Goal: Book appointment/travel/reservation

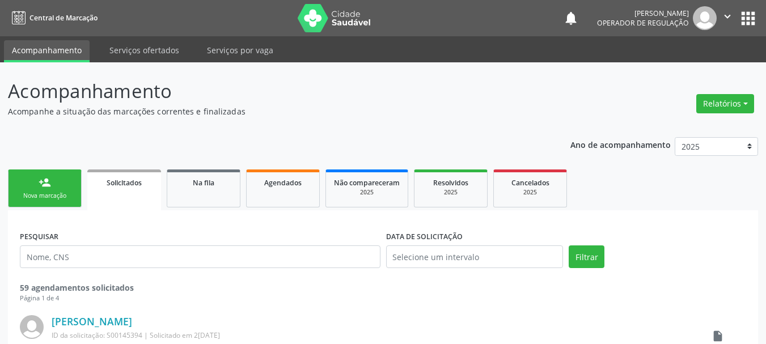
click at [44, 181] on div "person_add" at bounding box center [45, 182] width 12 height 12
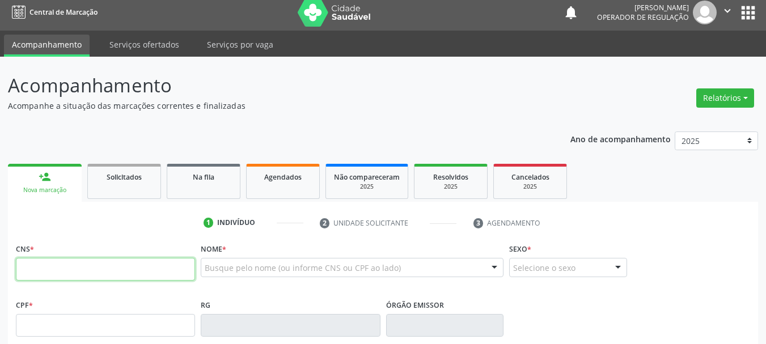
click at [34, 272] on input "text" at bounding box center [105, 269] width 179 height 23
type input "704 2017 5289 3889"
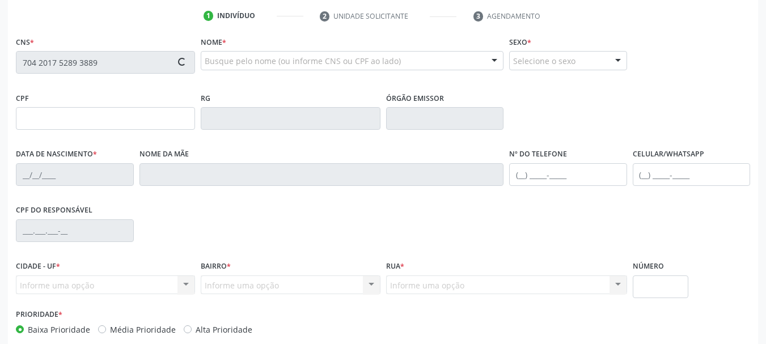
scroll to position [157, 0]
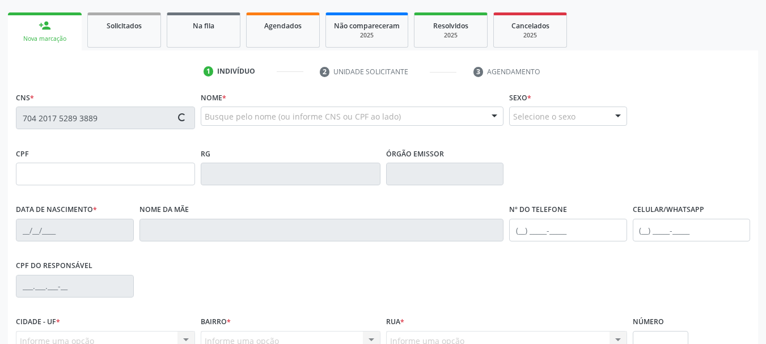
type input "135.875.825-56"
type input "[DATE]"
type input "[PERSON_NAME]"
type input "[PHONE_NUMBER]"
type input "254"
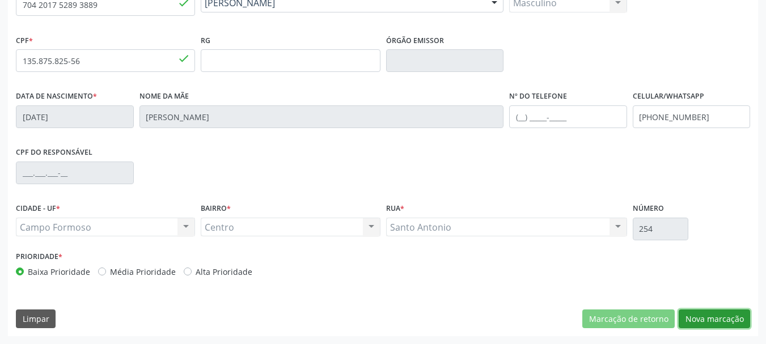
click at [687, 311] on button "Nova marcação" at bounding box center [713, 318] width 71 height 19
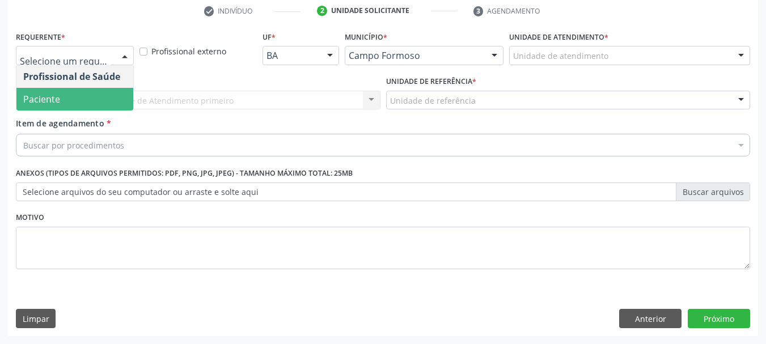
click at [91, 105] on span "Paciente" at bounding box center [74, 99] width 117 height 23
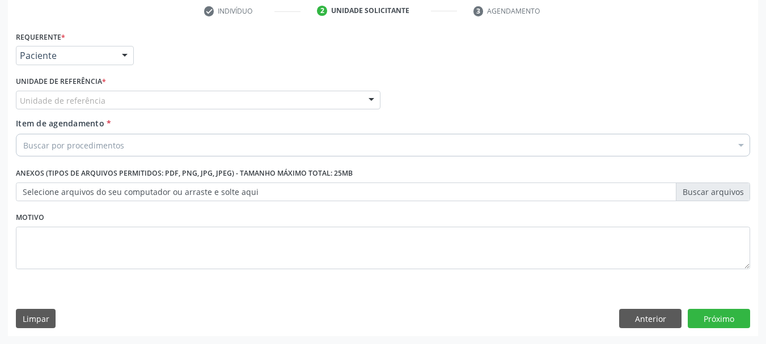
click at [120, 96] on div "Unidade de referência" at bounding box center [198, 100] width 364 height 19
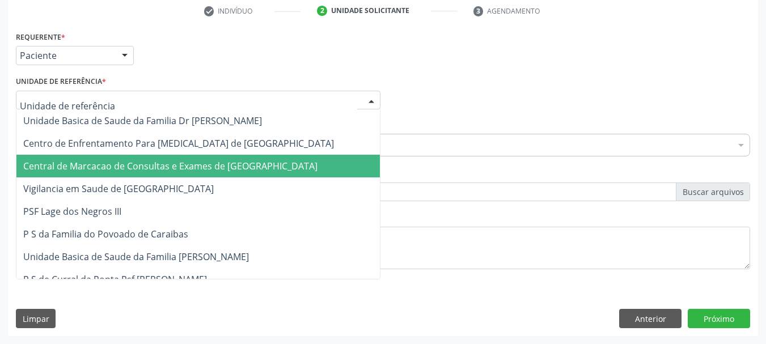
drag, startPoint x: 130, startPoint y: 169, endPoint x: 131, endPoint y: 152, distance: 17.6
click at [130, 168] on span "Central de Marcacao de Consultas e Exames de [GEOGRAPHIC_DATA]" at bounding box center [170, 166] width 294 height 12
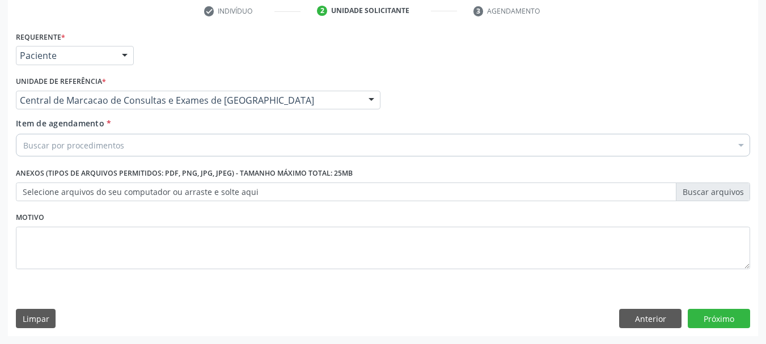
click at [131, 150] on div "Buscar por procedimentos" at bounding box center [383, 145] width 734 height 23
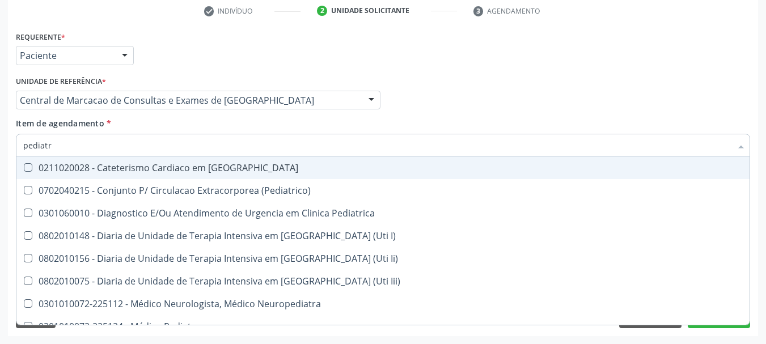
type input "pediatra"
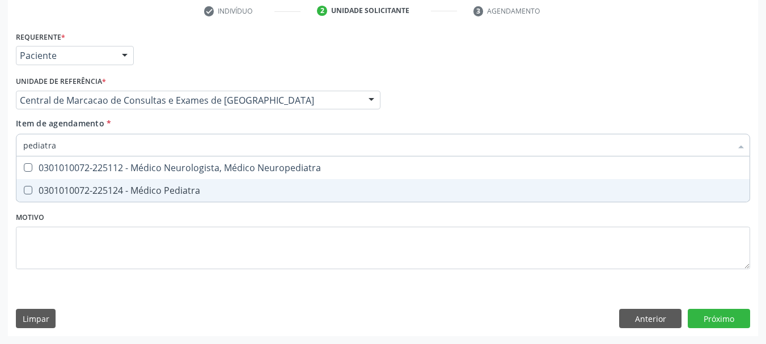
drag, startPoint x: 165, startPoint y: 186, endPoint x: 181, endPoint y: 188, distance: 15.9
click at [167, 187] on div "0301010072-225124 - Médico Pediatra" at bounding box center [382, 190] width 719 height 9
checkbox Pediatra "true"
click at [730, 316] on div "Requerente * Paciente Profissional de Saúde Paciente Nenhum resultado encontrad…" at bounding box center [383, 182] width 750 height 308
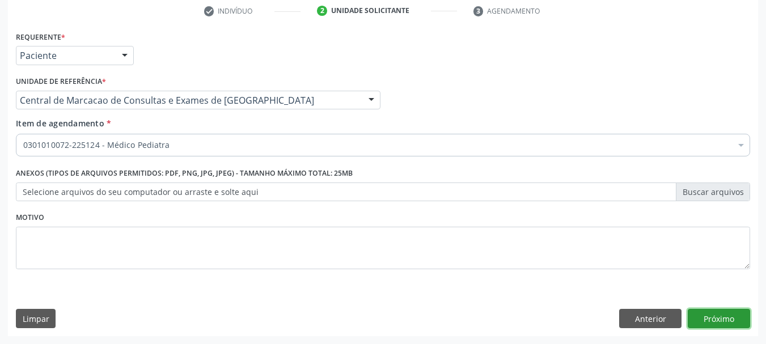
click at [729, 320] on button "Próximo" at bounding box center [718, 318] width 62 height 19
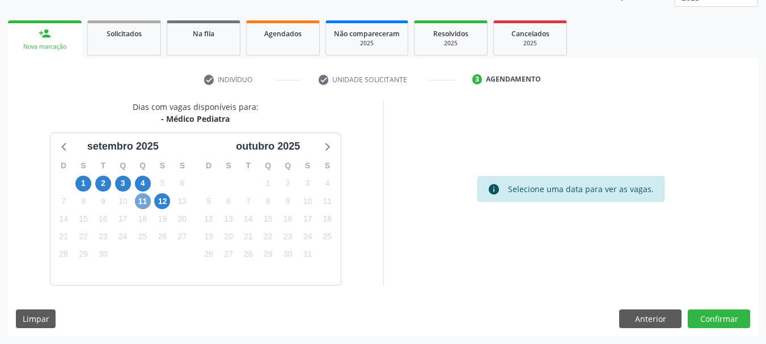
click at [146, 199] on span "11" at bounding box center [143, 201] width 16 height 16
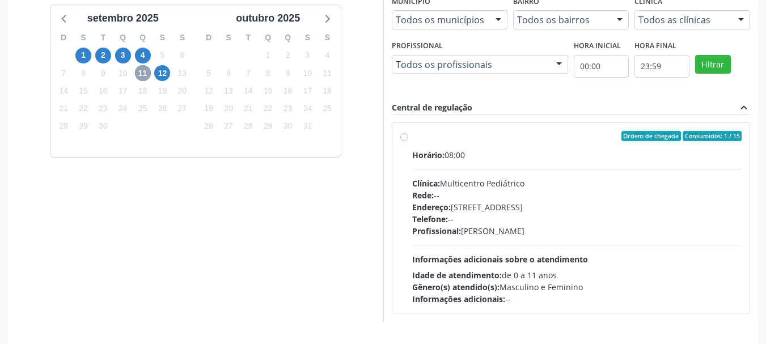
scroll to position [313, 0]
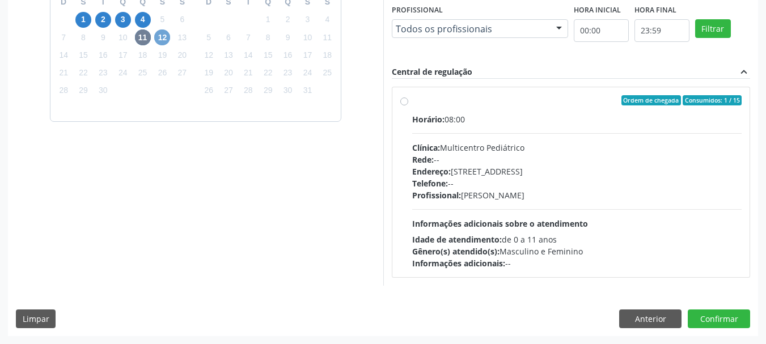
drag, startPoint x: 162, startPoint y: 37, endPoint x: 193, endPoint y: 45, distance: 32.2
click at [162, 36] on span "12" at bounding box center [162, 37] width 16 height 16
drag, startPoint x: 531, startPoint y: 203, endPoint x: 748, endPoint y: 335, distance: 254.0
click at [532, 202] on div "Horário: 07:00 Clínica: Multicentro Pediátrico Rede: -- Endereço: [STREET_ADDRE…" at bounding box center [577, 191] width 330 height 156
click at [408, 105] on input "Ordem de chegada Consumidos: 10 / 15 Horário: 07:00 Clínica: Multicentro Pediát…" at bounding box center [404, 100] width 8 height 10
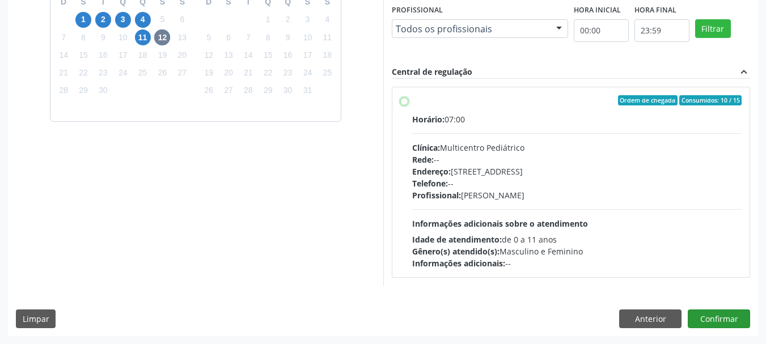
radio input "true"
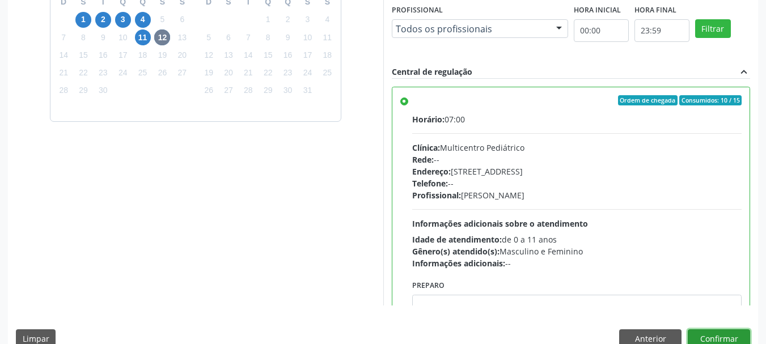
click at [699, 332] on button "Confirmar" at bounding box center [718, 338] width 62 height 19
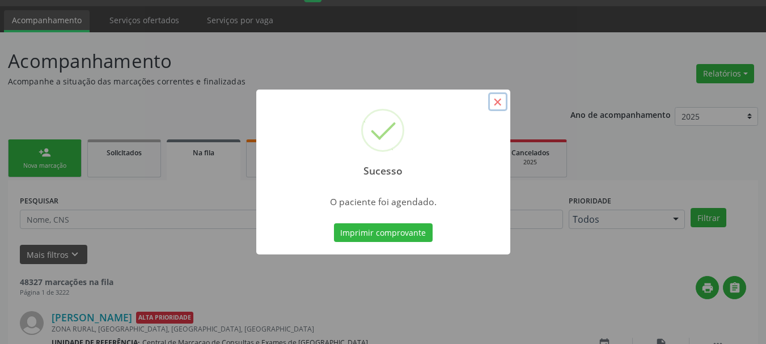
click at [494, 100] on button "×" at bounding box center [497, 101] width 19 height 19
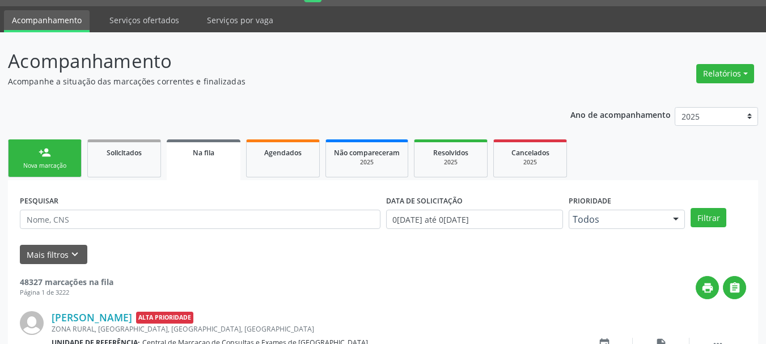
click at [213, 159] on link "Na fila" at bounding box center [204, 159] width 74 height 41
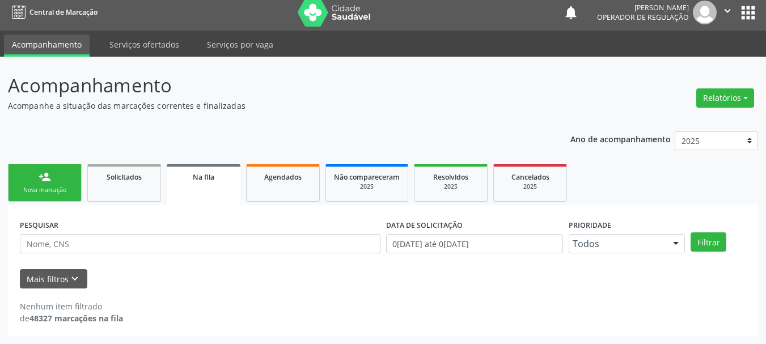
scroll to position [6, 0]
click at [212, 159] on div "Ano de acompanhamento 2025 2024 2023 person_add Nova marcação Solicitados Na fi…" at bounding box center [383, 230] width 750 height 213
click at [212, 158] on div "Ano de acompanhamento 2025 2024 2023 person_add Nova marcação Solicitados Na fi…" at bounding box center [383, 230] width 750 height 213
click at [214, 185] on link "Na fila" at bounding box center [204, 184] width 74 height 41
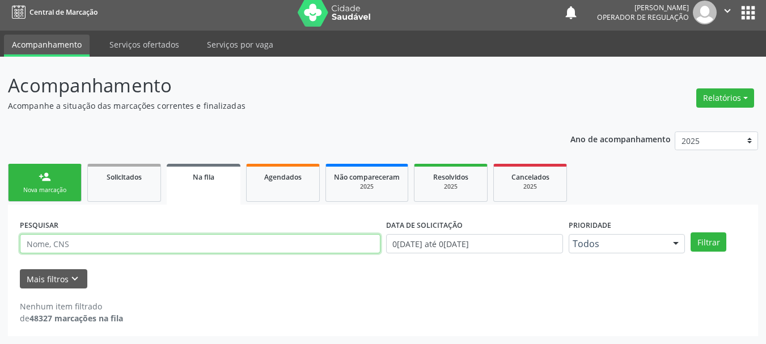
click at [197, 246] on input "text" at bounding box center [200, 243] width 360 height 19
type input "706500390351899"
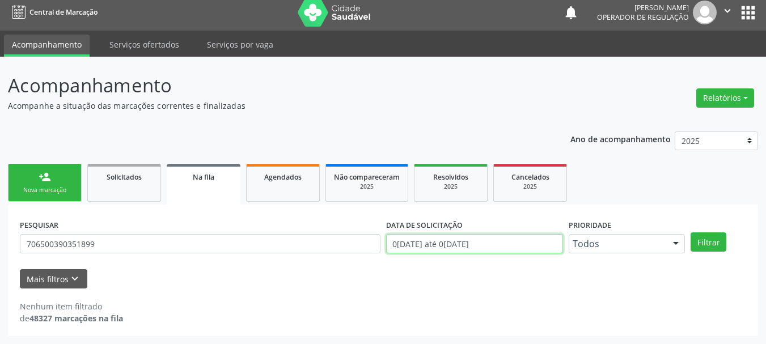
click at [521, 242] on input "0[DATE] até 0[DATE]" at bounding box center [474, 243] width 177 height 19
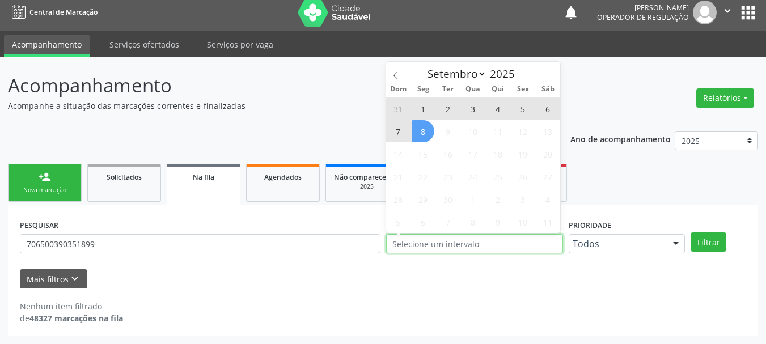
type input "2023"
select select "0"
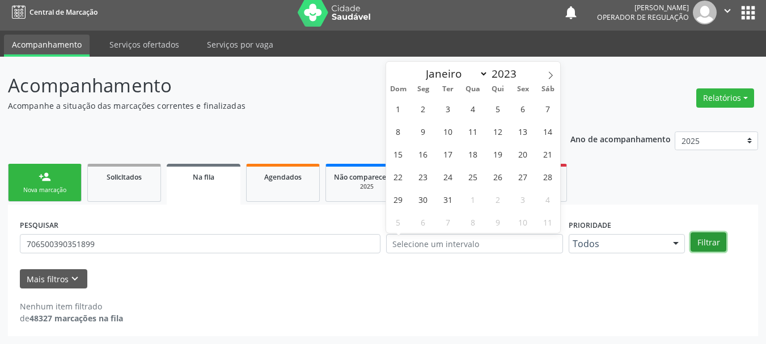
click at [692, 240] on button "Filtrar" at bounding box center [708, 241] width 36 height 19
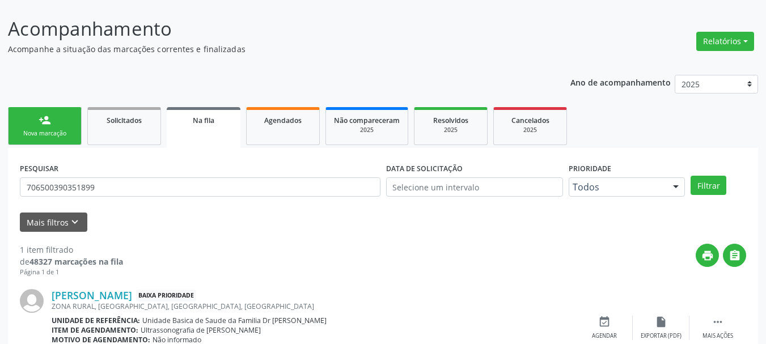
scroll to position [116, 0]
